Goal: Task Accomplishment & Management: Manage account settings

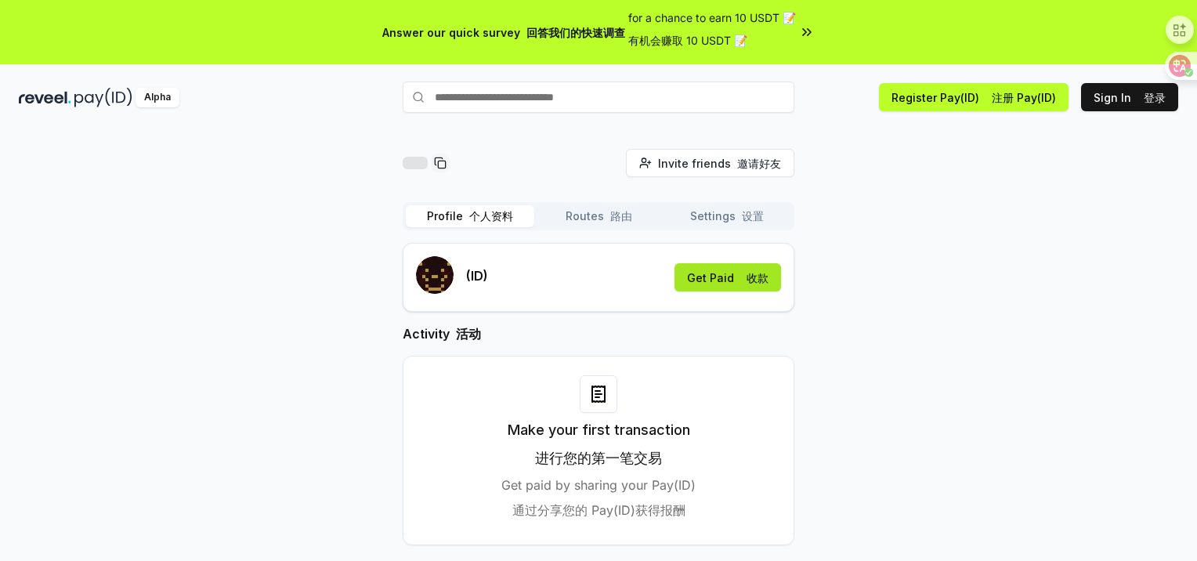
click at [714, 283] on button "Get Paid 收款" at bounding box center [727, 277] width 106 height 28
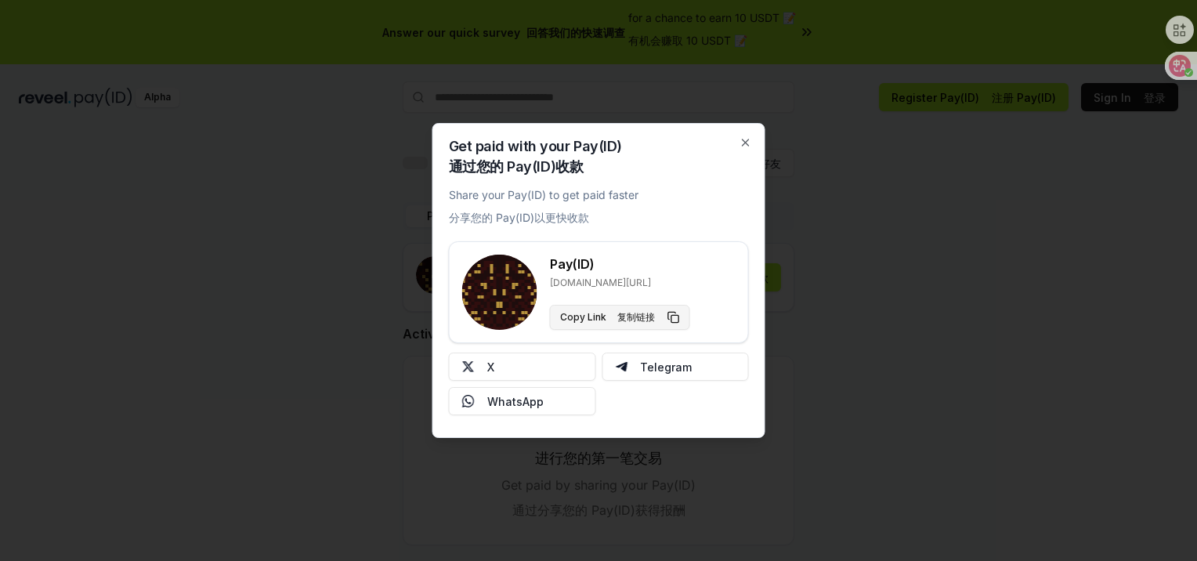
click at [601, 319] on button "Copy Link 复制链接" at bounding box center [620, 317] width 140 height 25
click at [742, 144] on icon "button" at bounding box center [745, 142] width 13 height 13
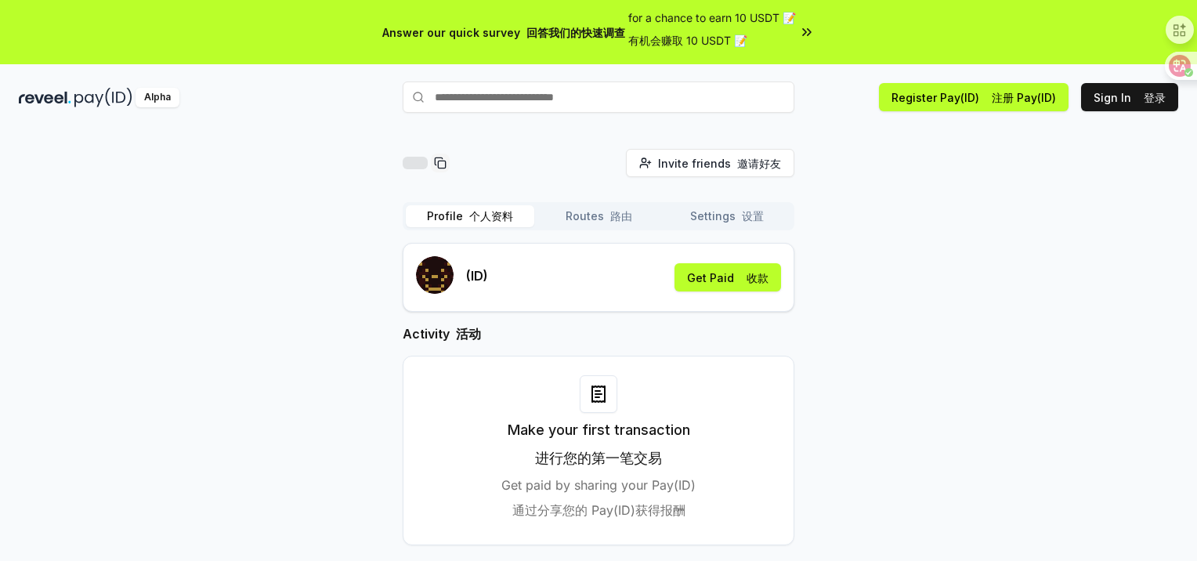
click at [620, 97] on input "text" at bounding box center [598, 96] width 392 height 31
click at [586, 214] on button "Routes 路由" at bounding box center [598, 216] width 128 height 22
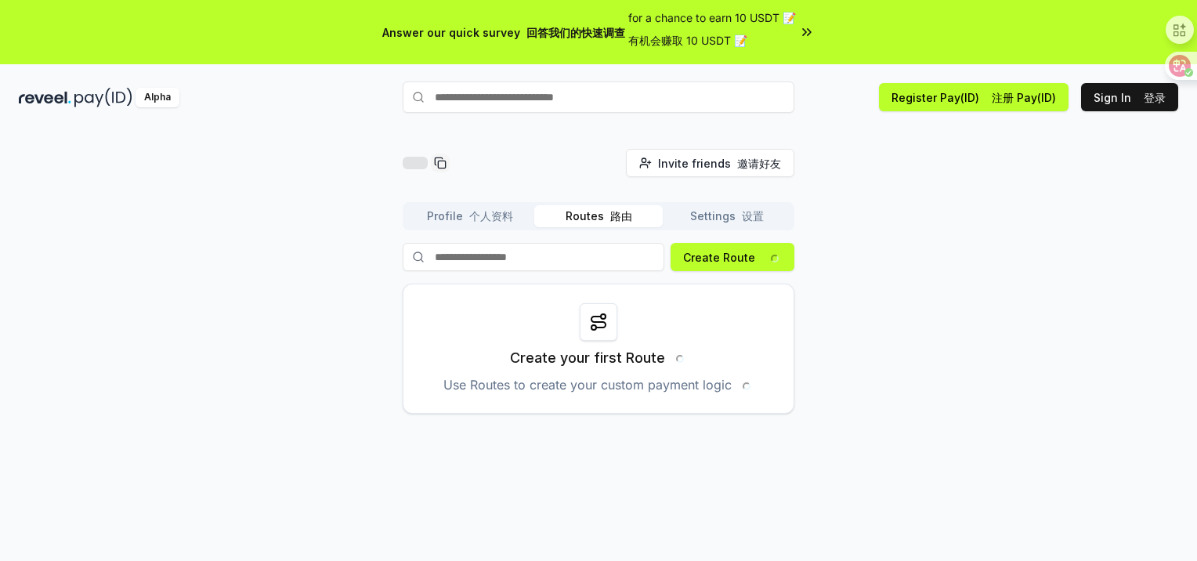
click at [482, 219] on font "个人资料" at bounding box center [491, 215] width 44 height 13
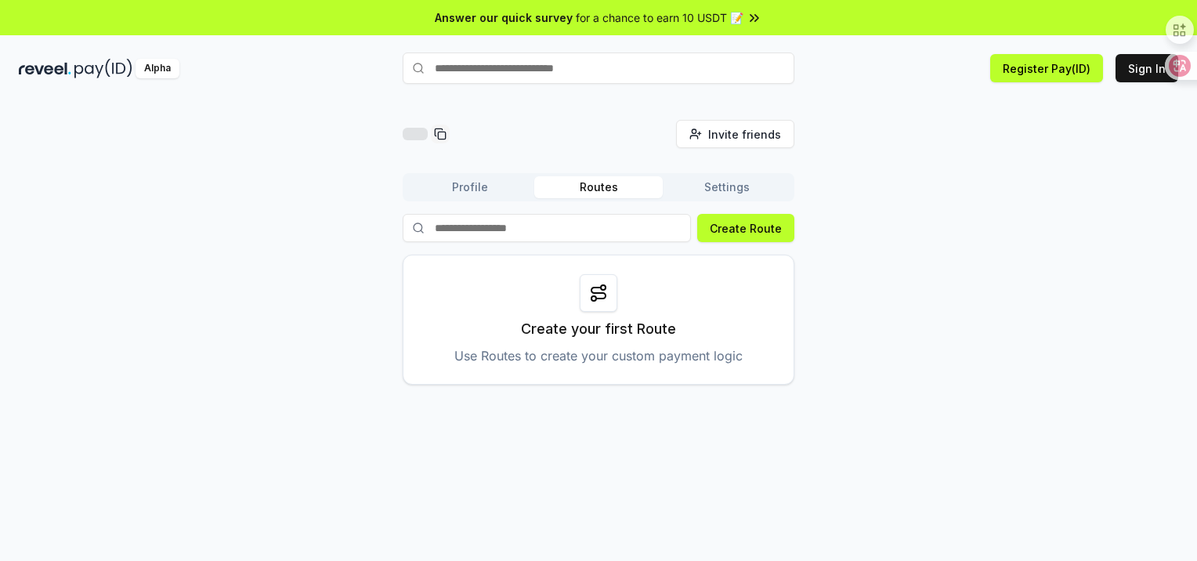
click at [523, 229] on input at bounding box center [546, 228] width 288 height 28
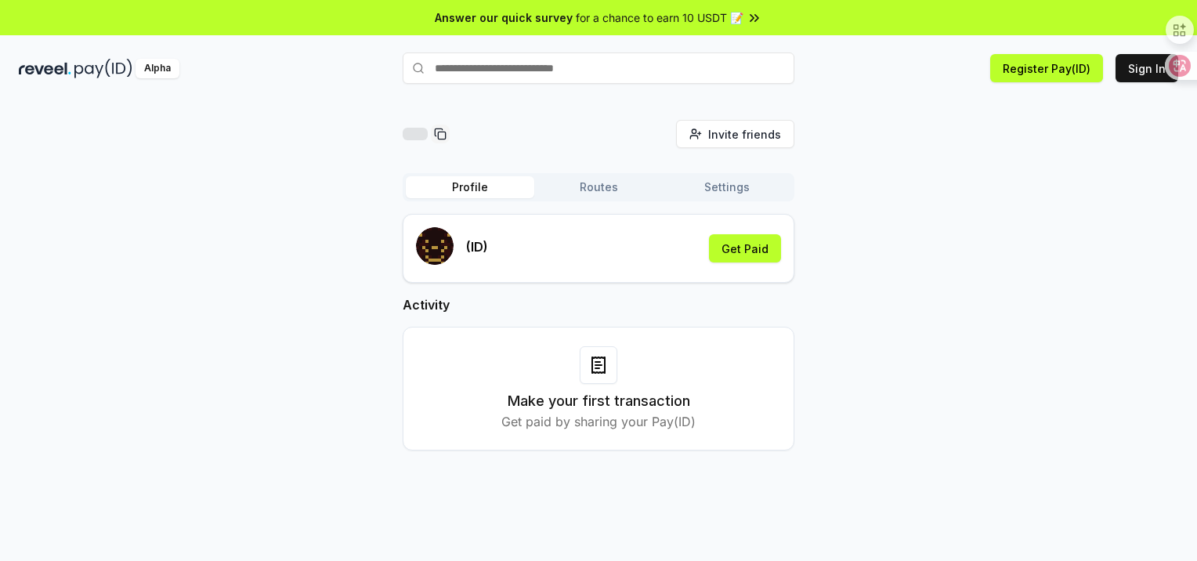
click at [460, 187] on button "Profile" at bounding box center [470, 187] width 128 height 22
